Goal: Task Accomplishment & Management: Use online tool/utility

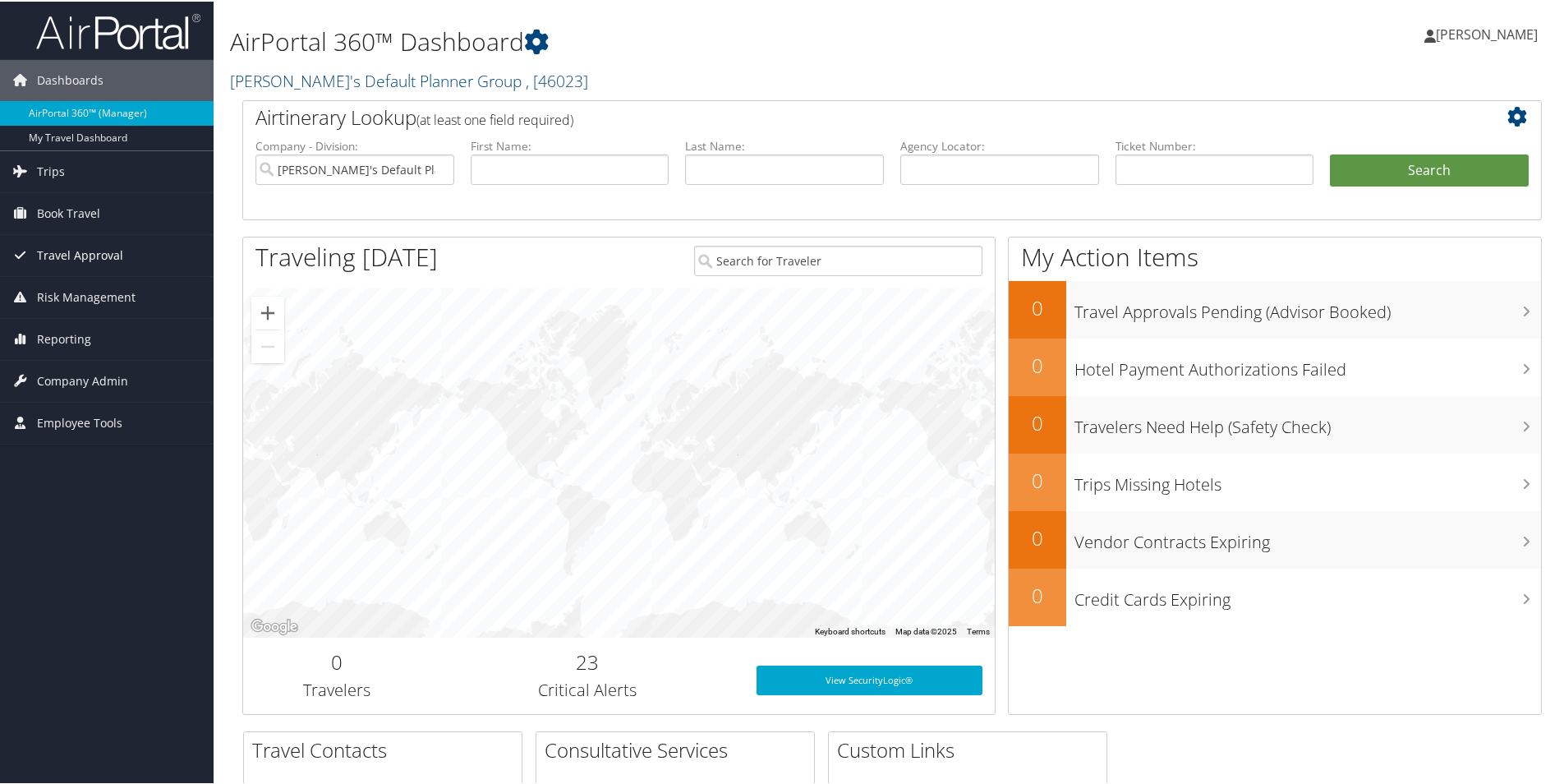
click at [83, 251] on span "Travel Approval" at bounding box center [80, 254] width 86 height 41
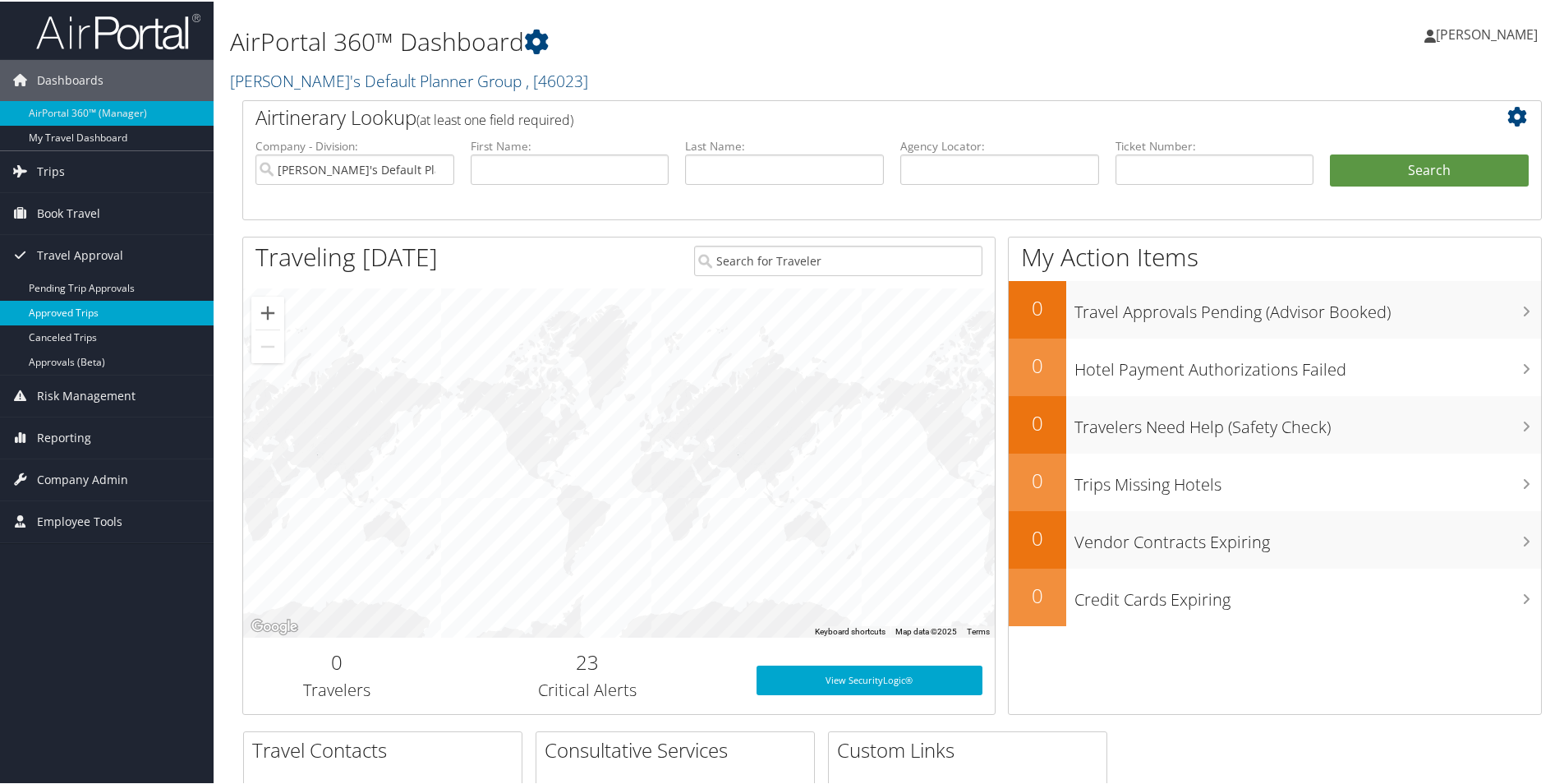
click at [109, 310] on link "Approved Trips" at bounding box center [106, 311] width 213 height 25
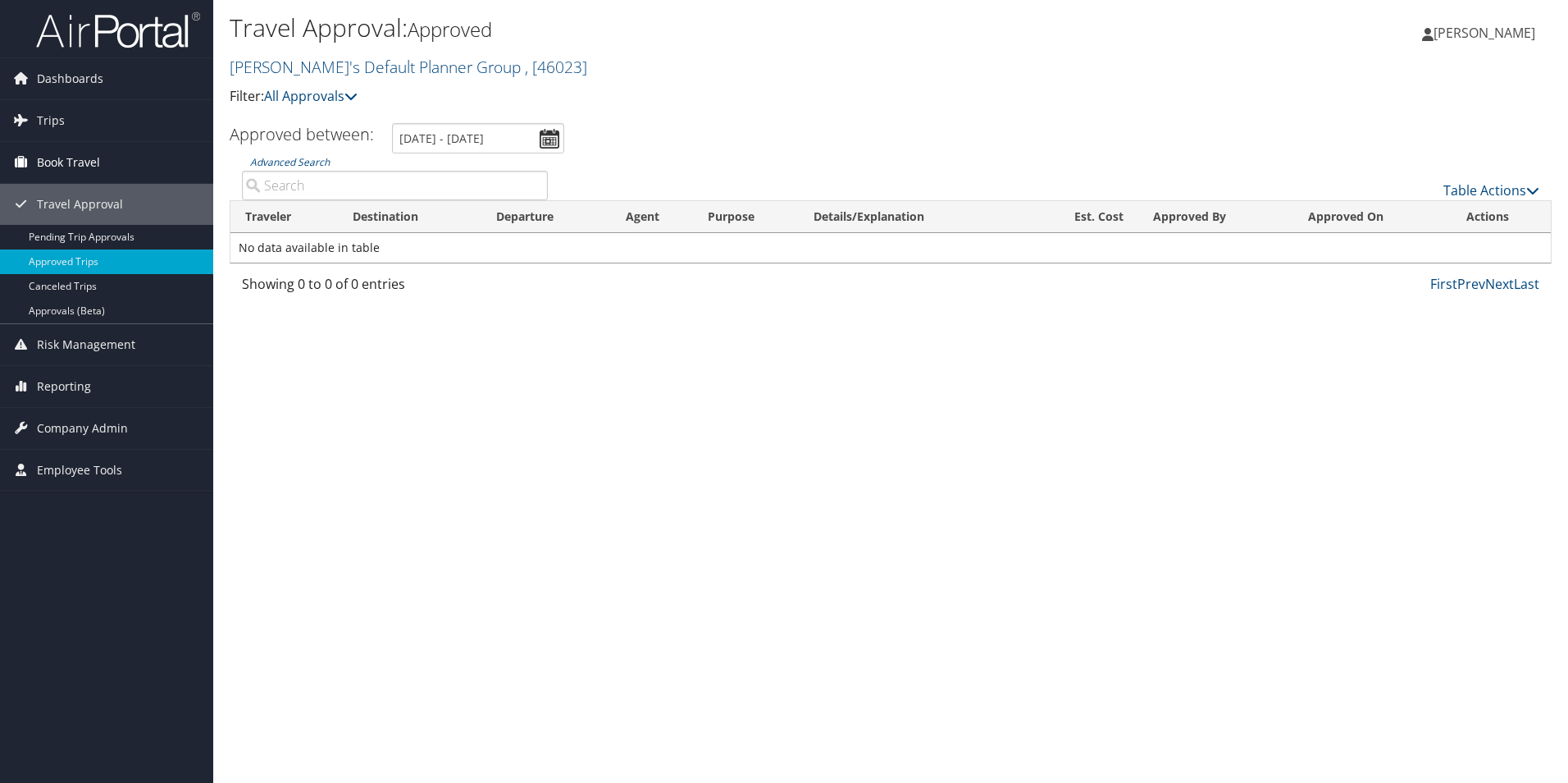
click at [78, 158] on span "Book Travel" at bounding box center [68, 163] width 63 height 41
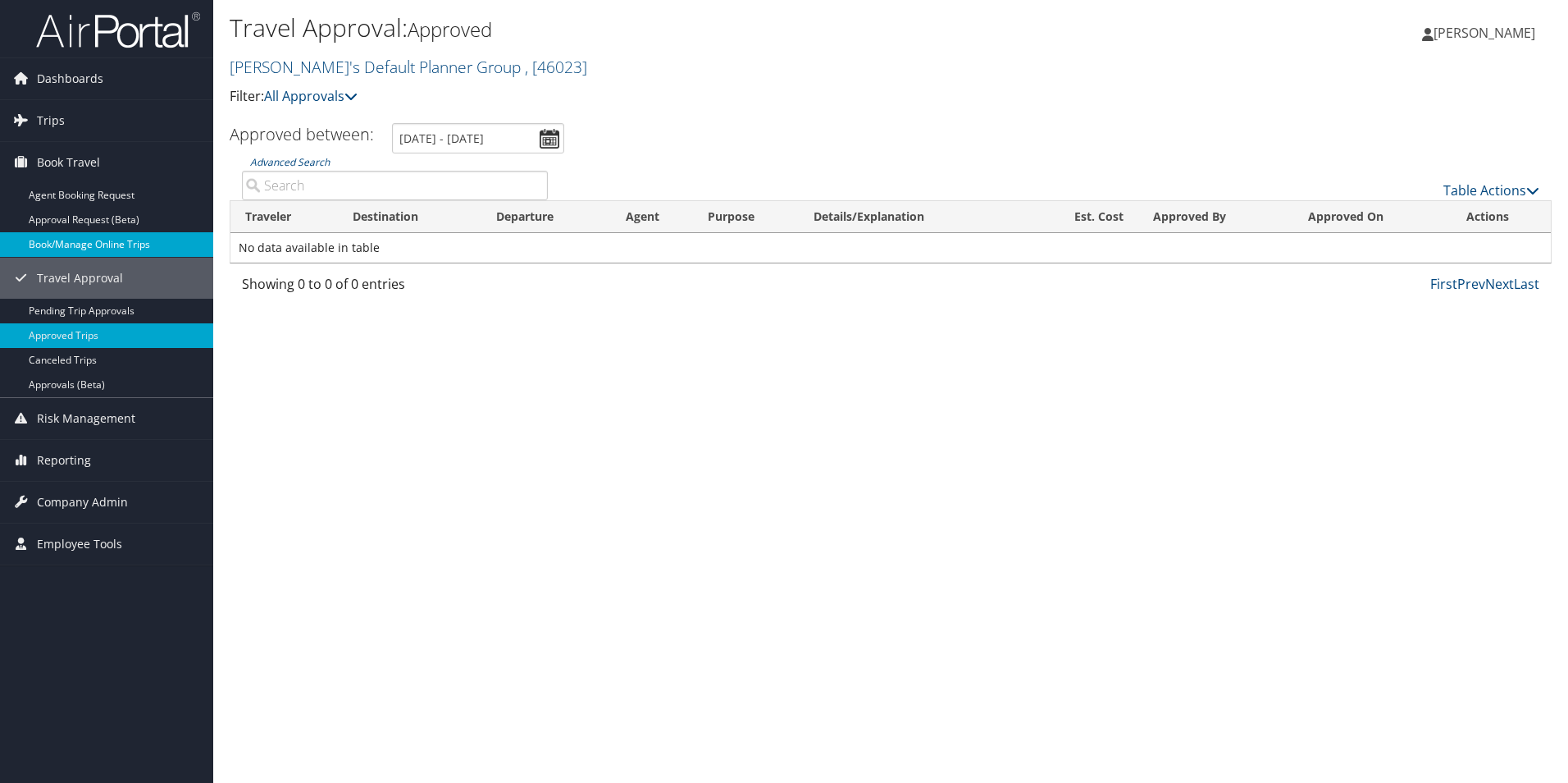
click at [80, 244] on link "Book/Manage Online Trips" at bounding box center [106, 245] width 213 height 25
